Goal: Transaction & Acquisition: Purchase product/service

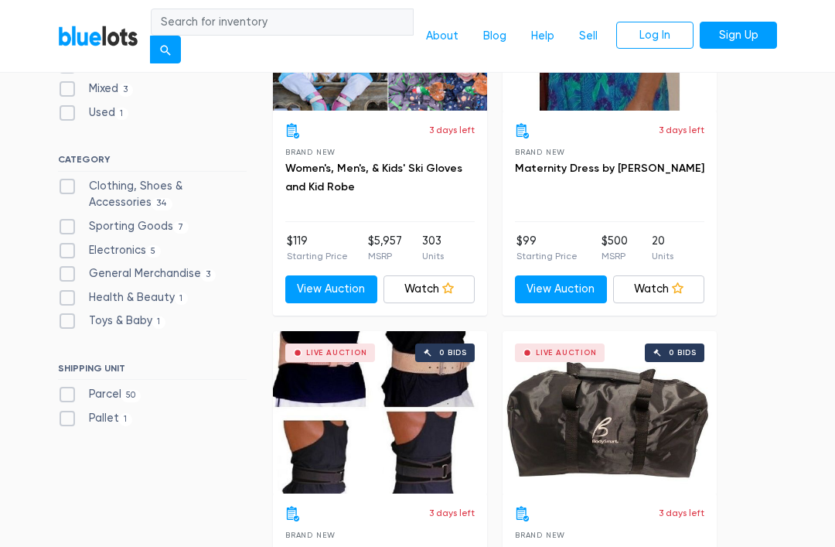
scroll to position [567, 0]
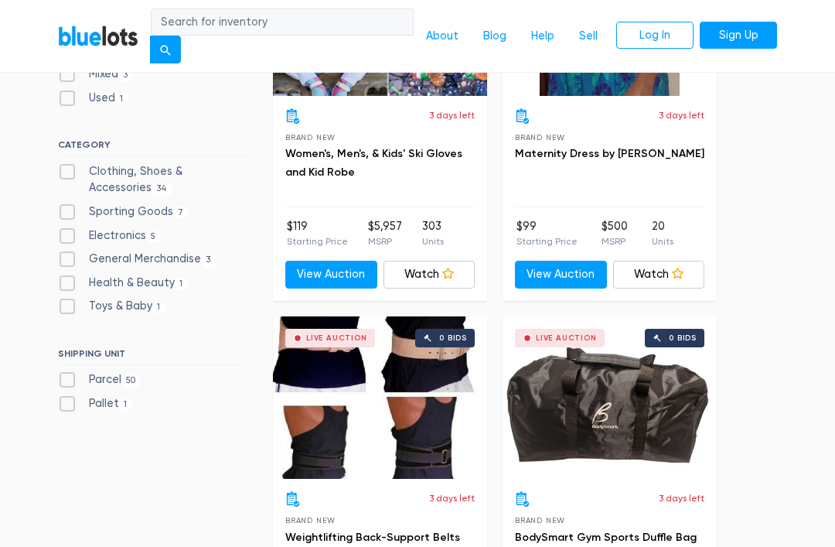
click at [169, 169] on label "Clothing, Shoes & Accessories 34" at bounding box center [152, 180] width 189 height 33
click at [68, 169] on Accessories"] "Clothing, Shoes & Accessories 34" at bounding box center [63, 169] width 10 height 10
click at [179, 164] on label "Clothing, Shoes & Accessories 34" at bounding box center [152, 180] width 189 height 33
click at [68, 164] on Accessories"] "Clothing, Shoes & Accessories 34" at bounding box center [63, 169] width 10 height 10
checkbox Accessories"] "false"
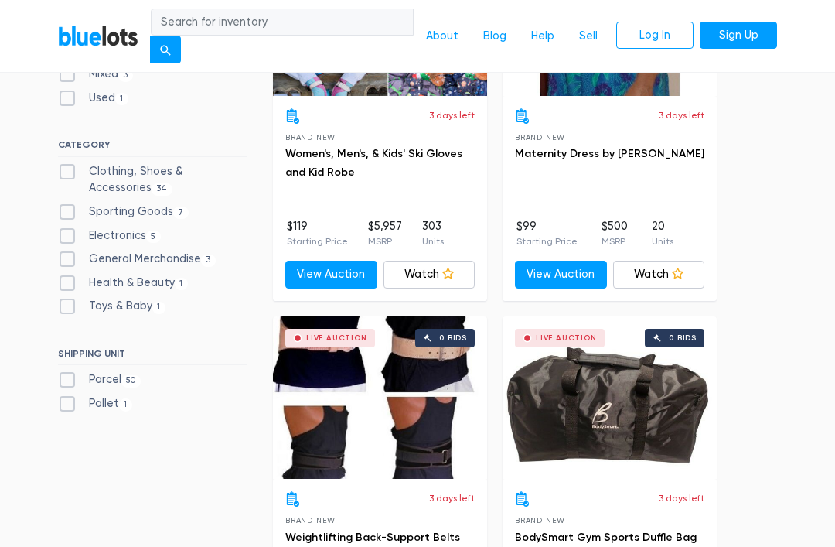
scroll to position [618, 0]
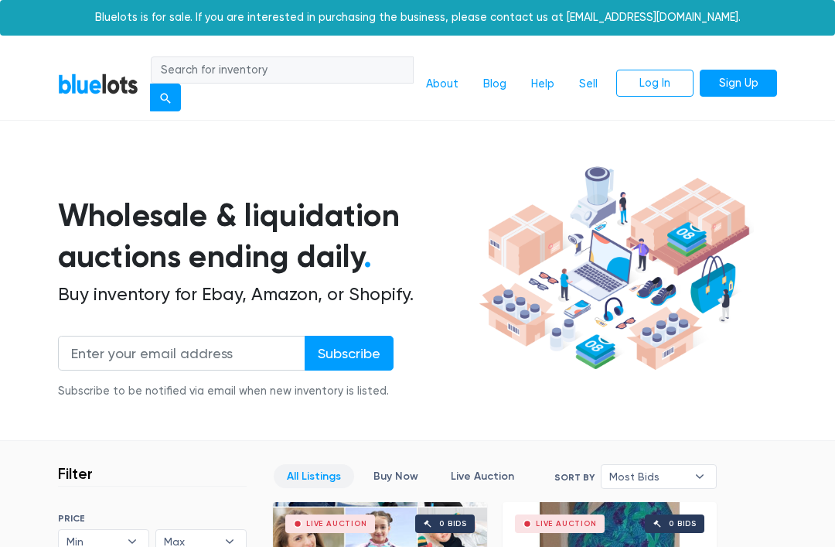
scroll to position [397, 0]
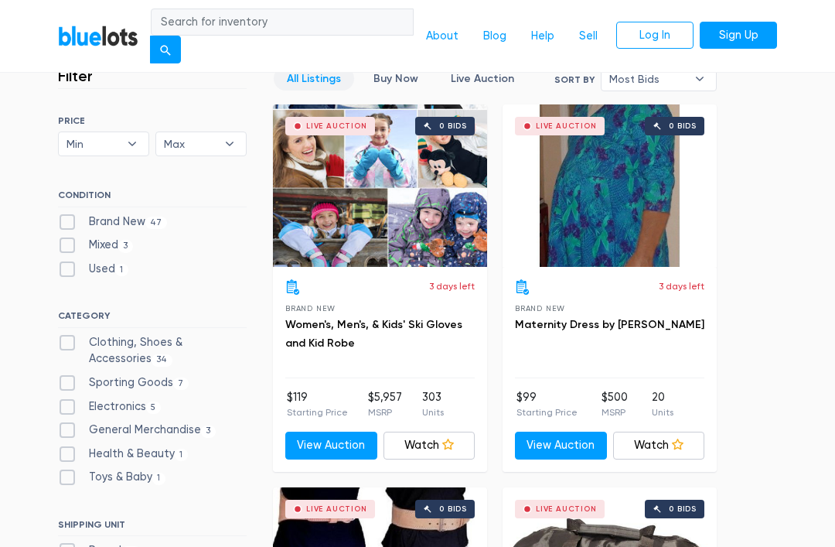
click at [162, 335] on label "Clothing, Shoes & Accessories 34" at bounding box center [152, 350] width 189 height 33
click at [68, 335] on Accessories"] "Clothing, Shoes & Accessories 34" at bounding box center [63, 339] width 10 height 10
checkbox Accessories"] "true"
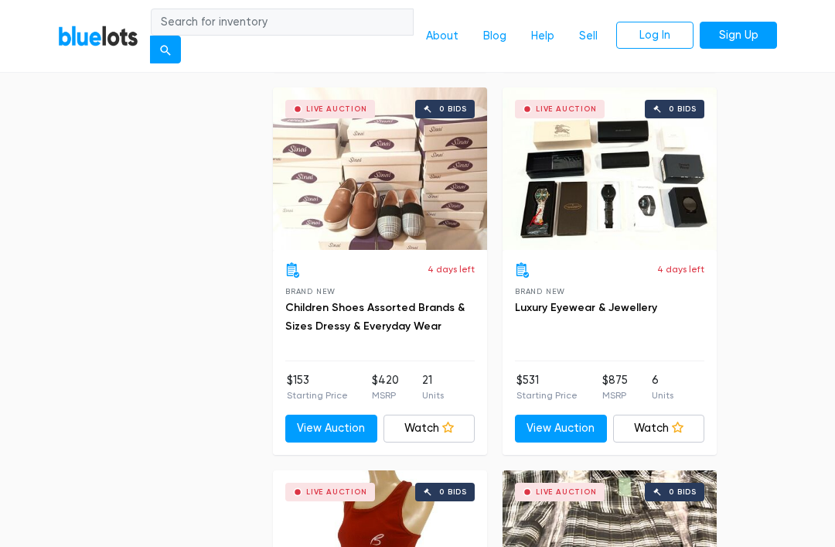
scroll to position [5325, 0]
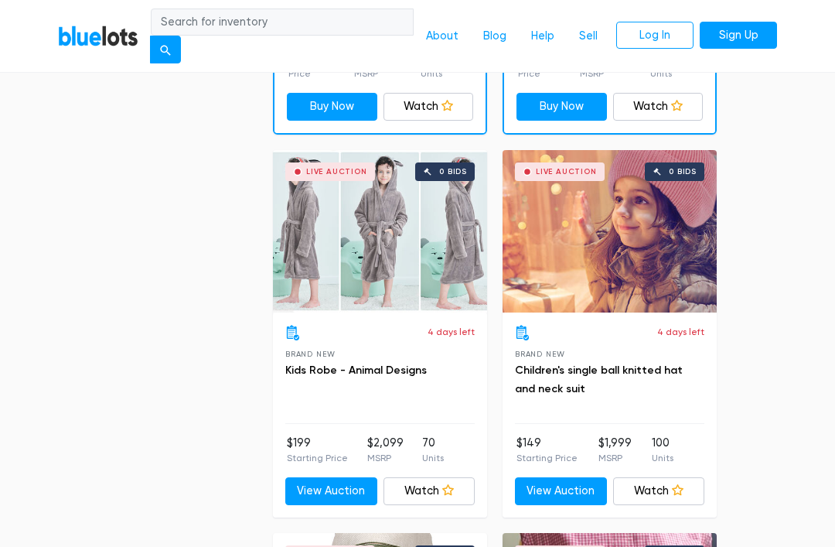
scroll to position [1180, 0]
